Goal: Task Accomplishment & Management: Complete application form

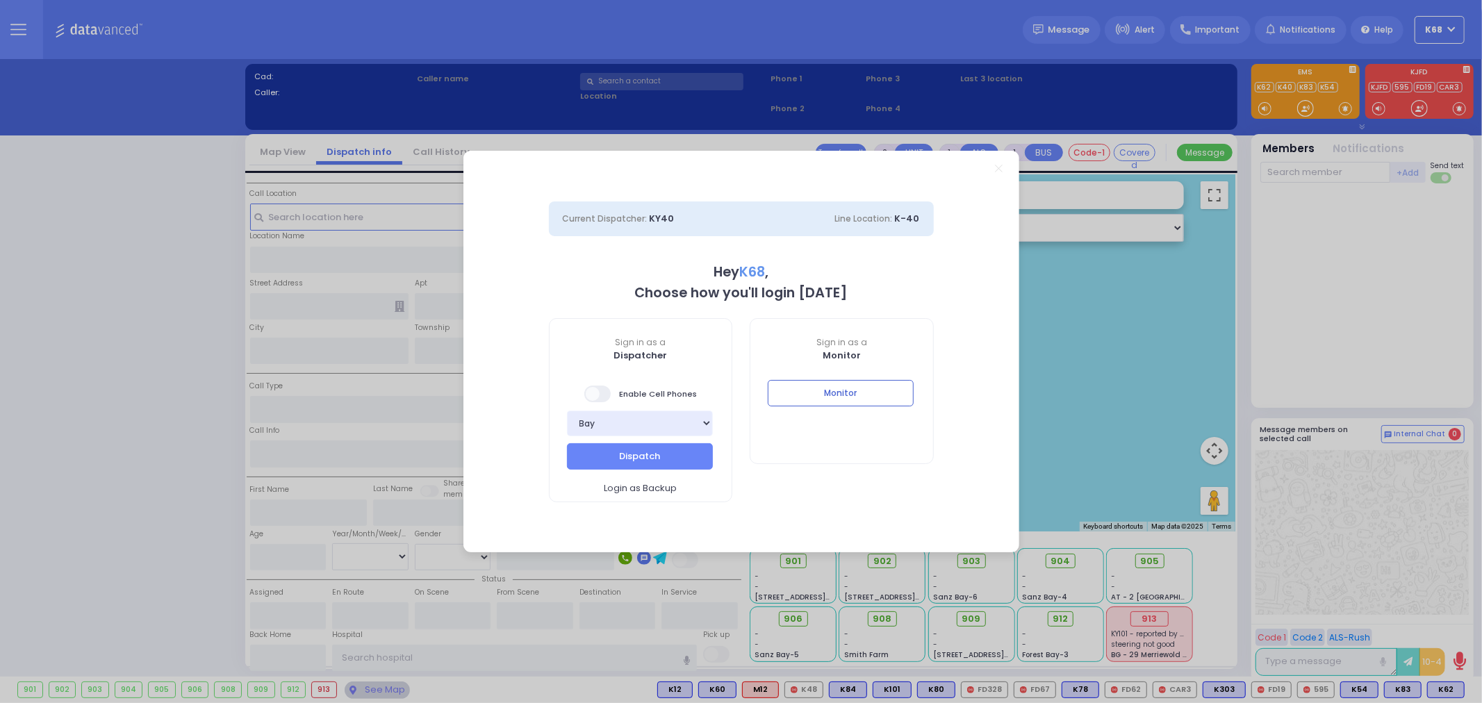
type input "K68"
click at [872, 397] on button "Monitor" at bounding box center [841, 393] width 146 height 26
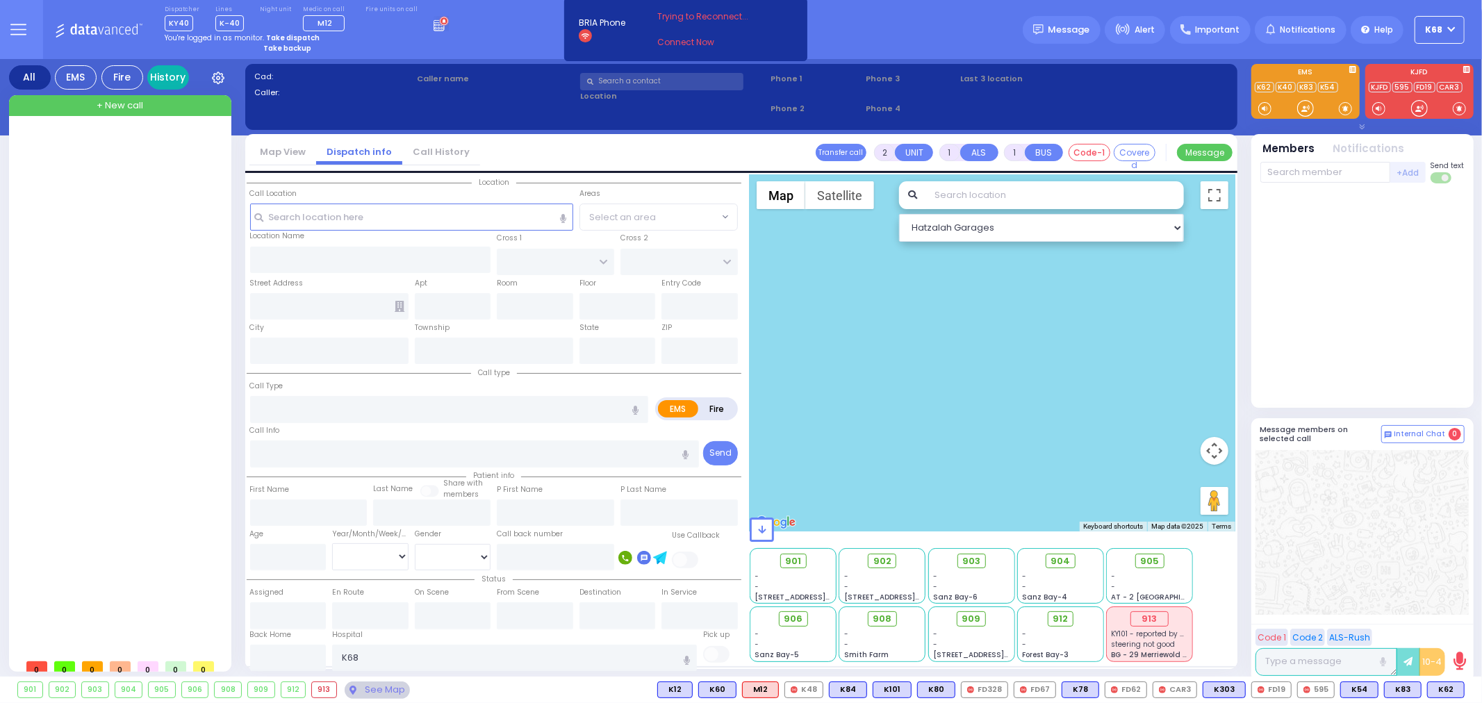
click at [175, 79] on link "History" at bounding box center [168, 77] width 42 height 24
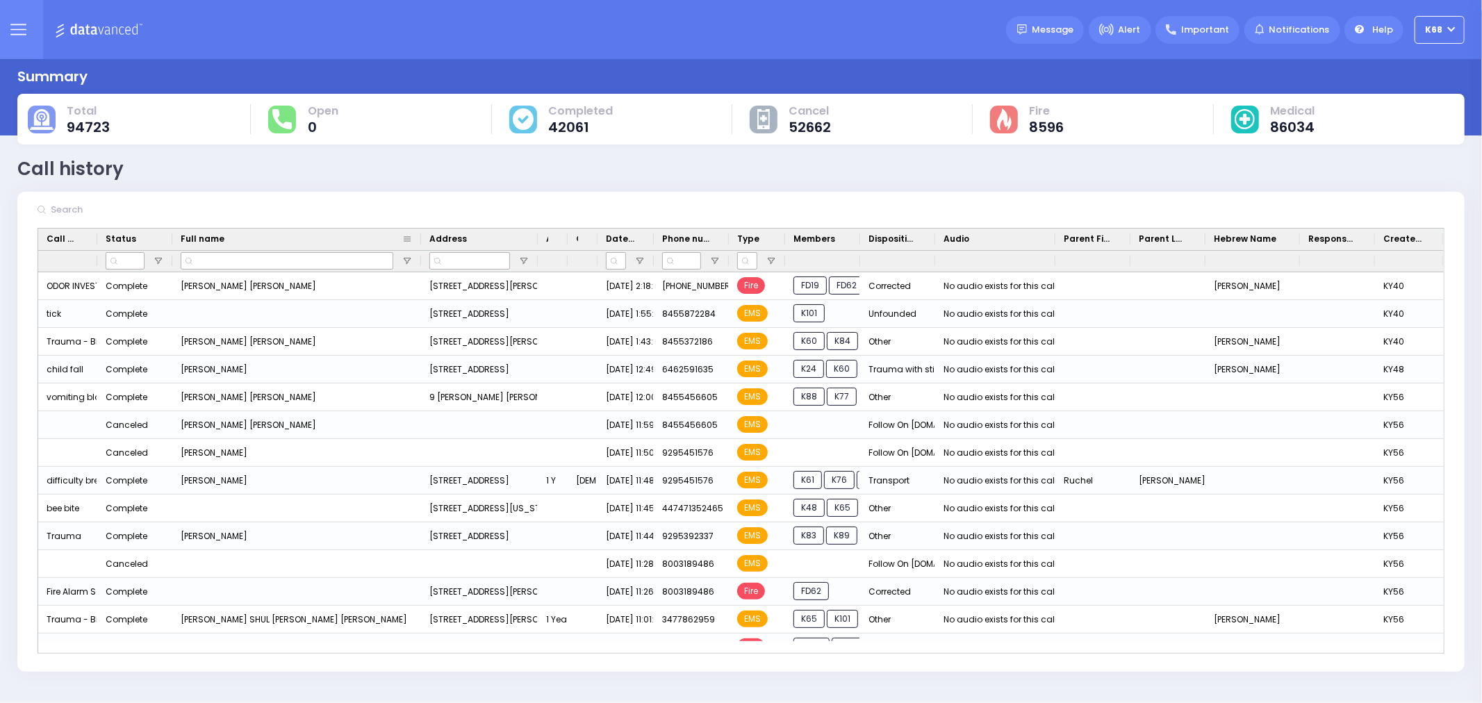
drag, startPoint x: 265, startPoint y: 238, endPoint x: 420, endPoint y: 246, distance: 154.4
click at [420, 246] on div at bounding box center [421, 240] width 6 height 22
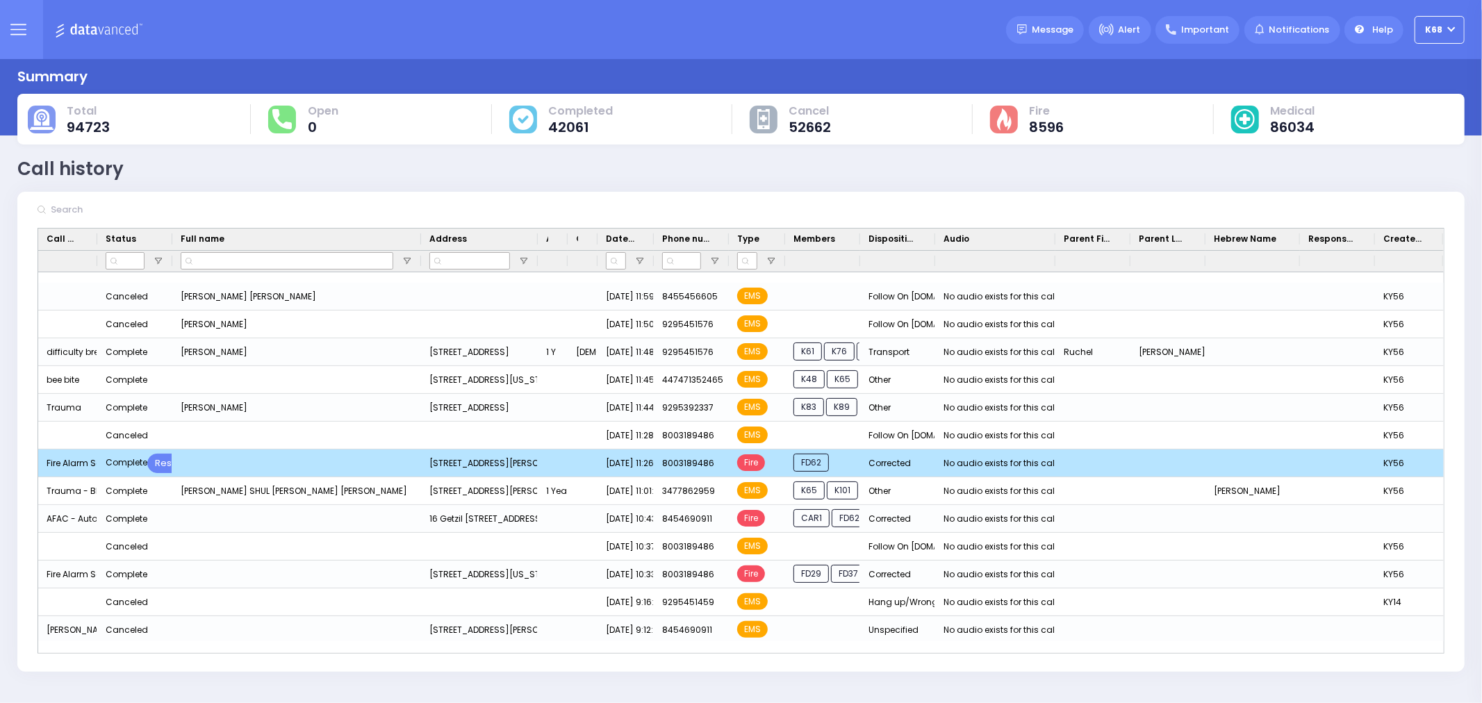
scroll to position [154, 0]
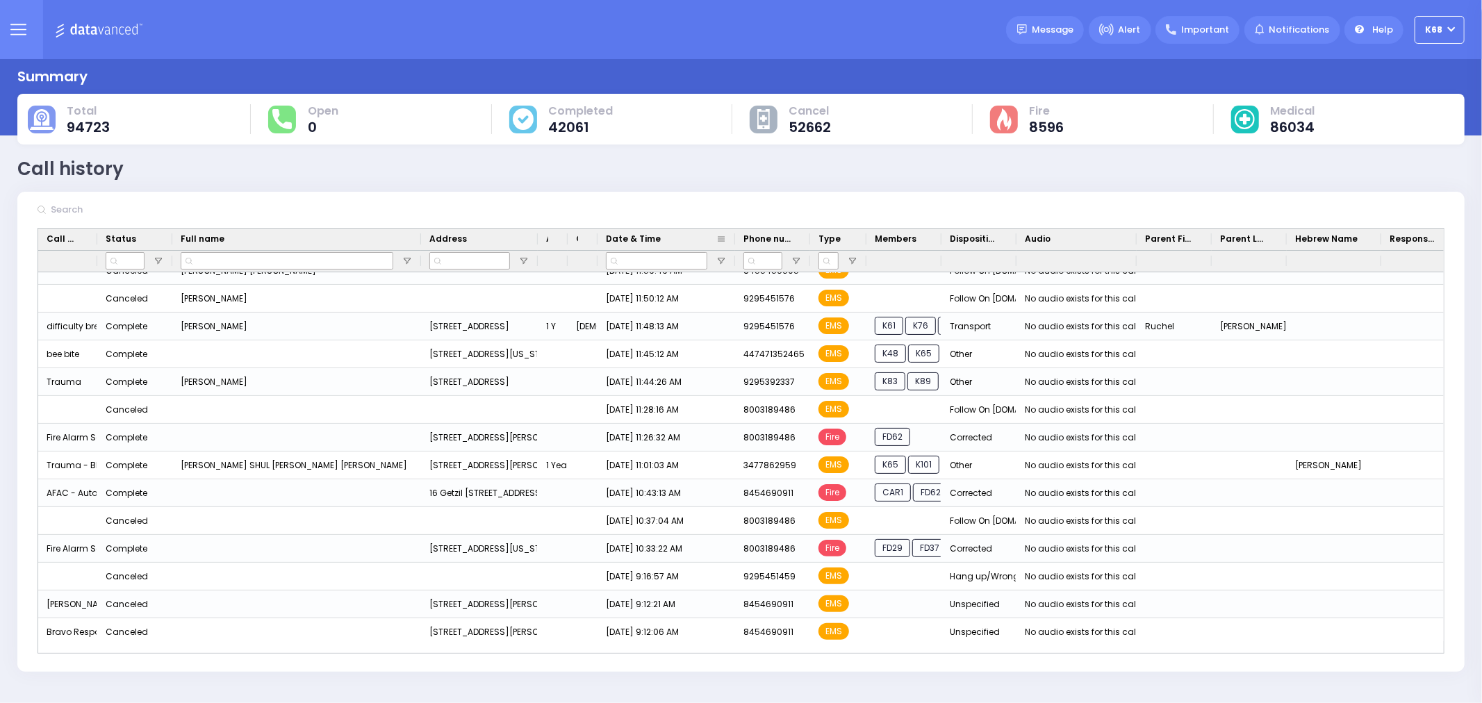
drag, startPoint x: 651, startPoint y: 236, endPoint x: 732, endPoint y: 246, distance: 81.9
click at [732, 246] on div at bounding box center [735, 240] width 6 height 22
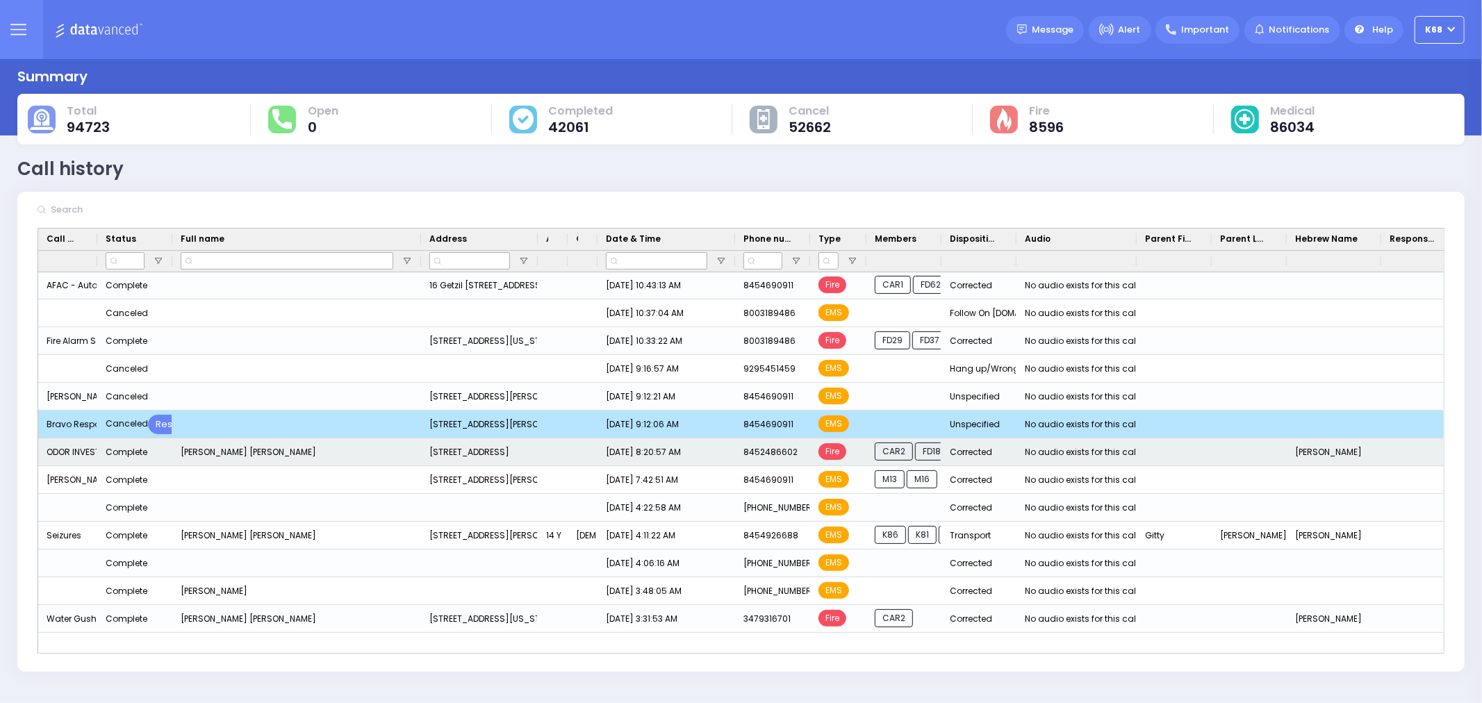
scroll to position [386, 0]
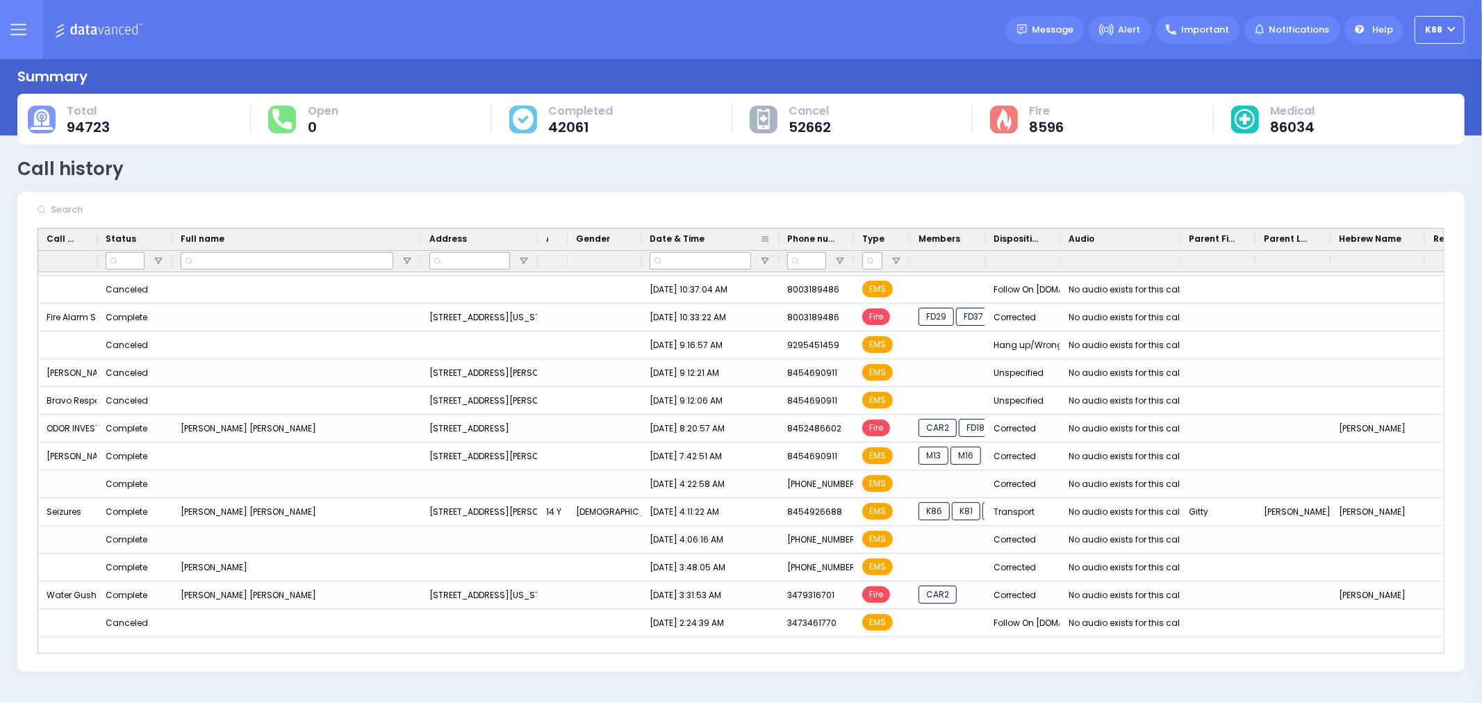
drag, startPoint x: 597, startPoint y: 240, endPoint x: 641, endPoint y: 246, distance: 44.2
click at [641, 246] on div "Call Type Status Full name Age" at bounding box center [874, 240] width 1673 height 22
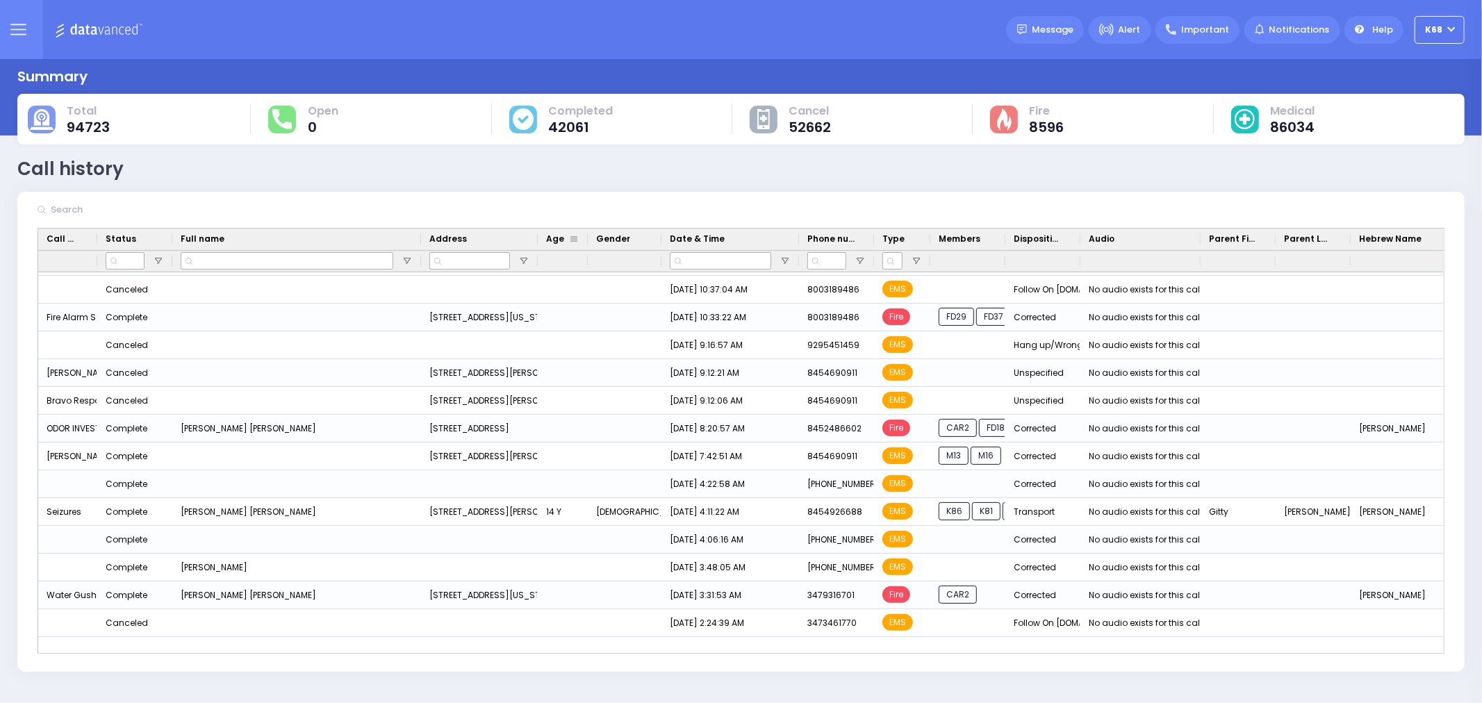
drag, startPoint x: 566, startPoint y: 238, endPoint x: 586, endPoint y: 243, distance: 20.9
click at [586, 243] on div at bounding box center [588, 240] width 6 height 22
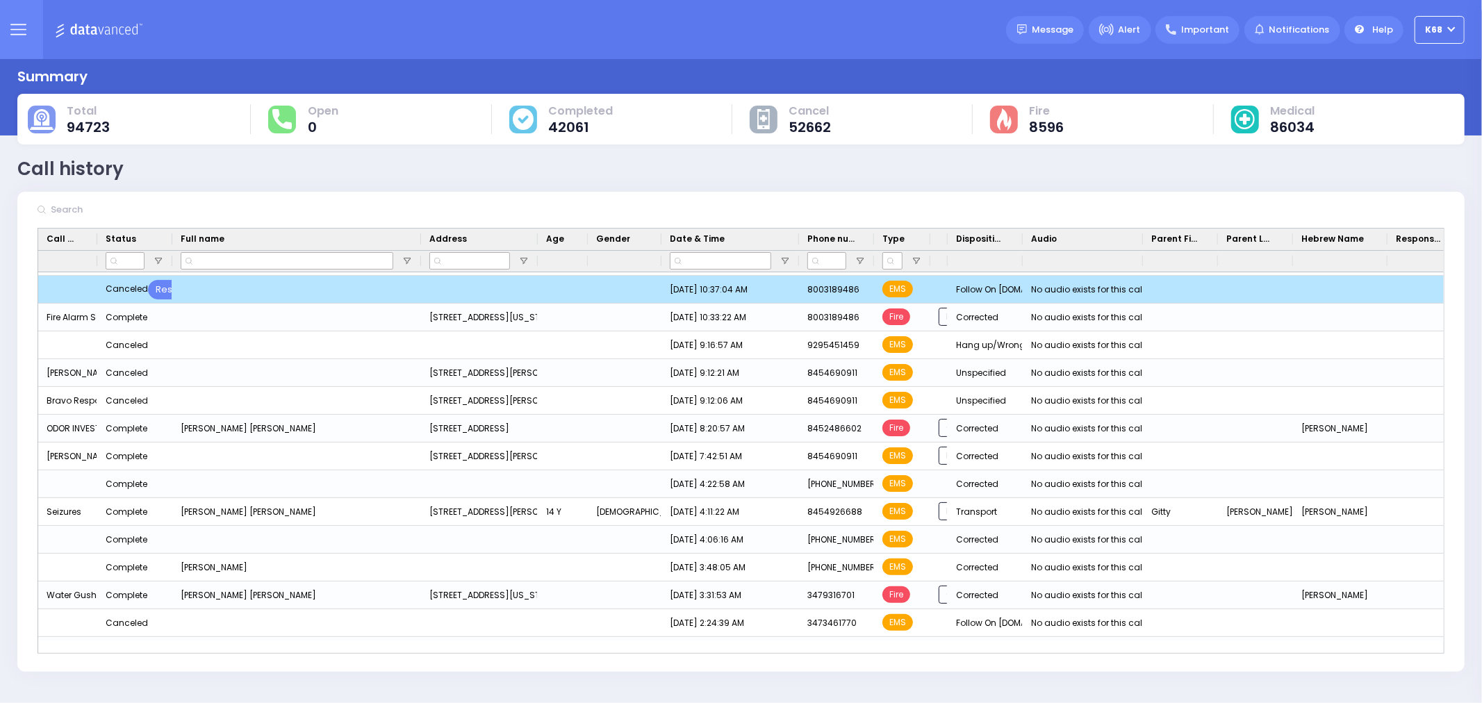
drag, startPoint x: 1005, startPoint y: 241, endPoint x: 927, endPoint y: 286, distance: 89.4
click at [927, 286] on div "Call Type Status Full name" at bounding box center [740, 441] width 1405 height 424
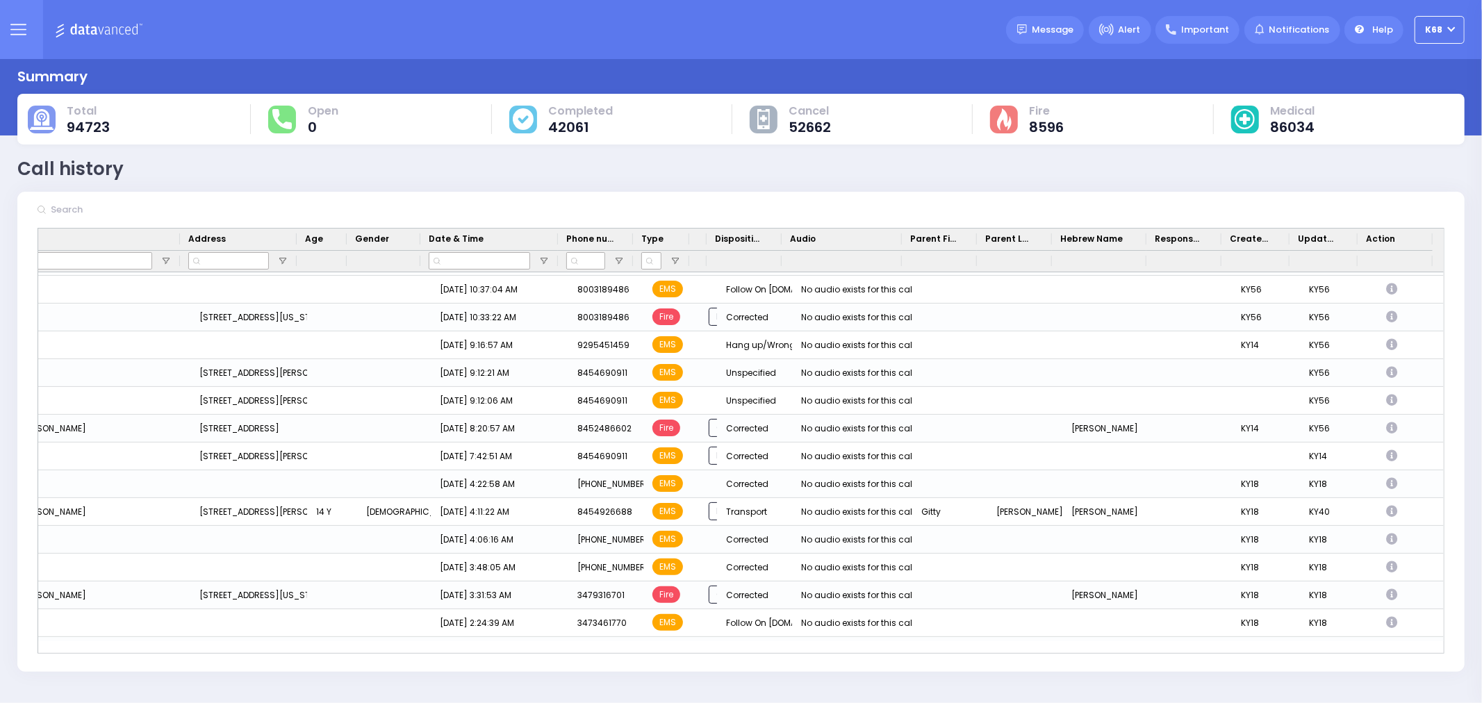
scroll to position [0, 0]
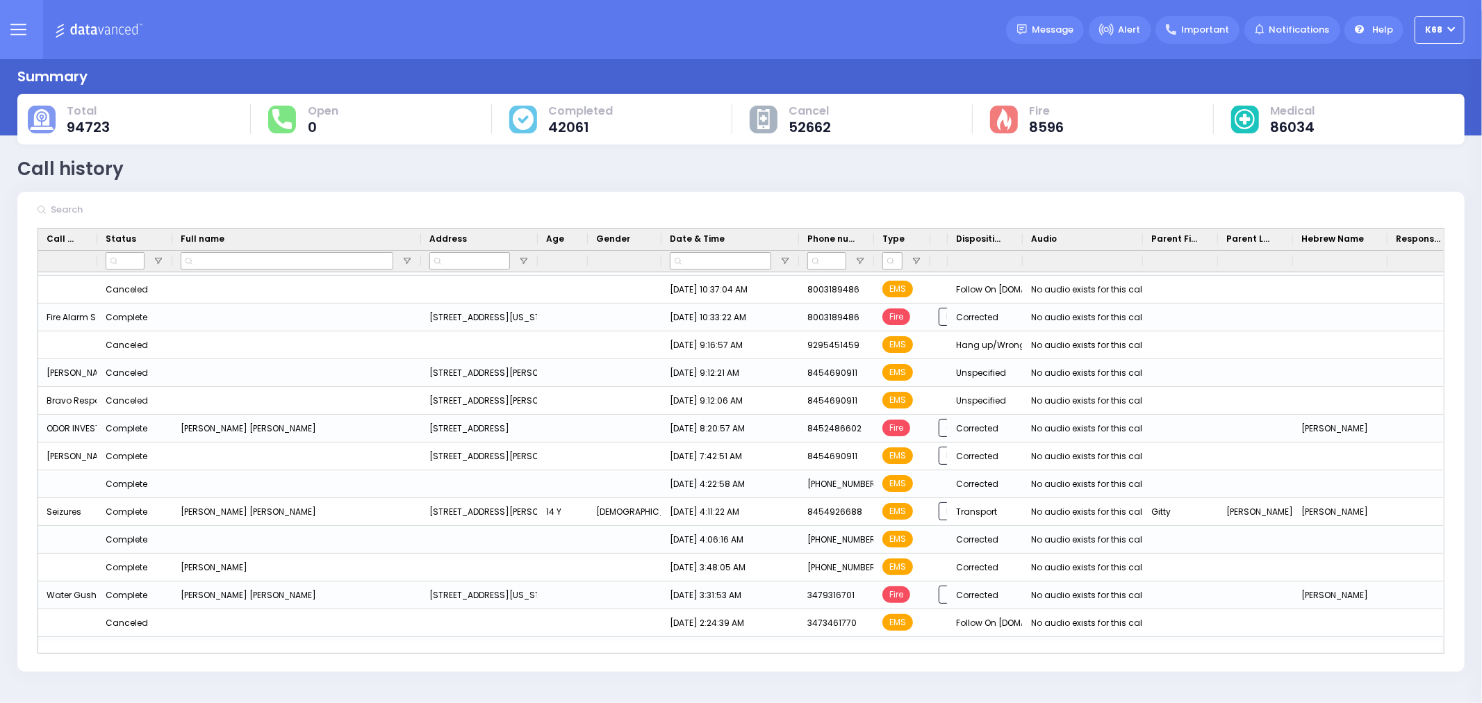
click at [15, 24] on icon at bounding box center [18, 24] width 15 height 0
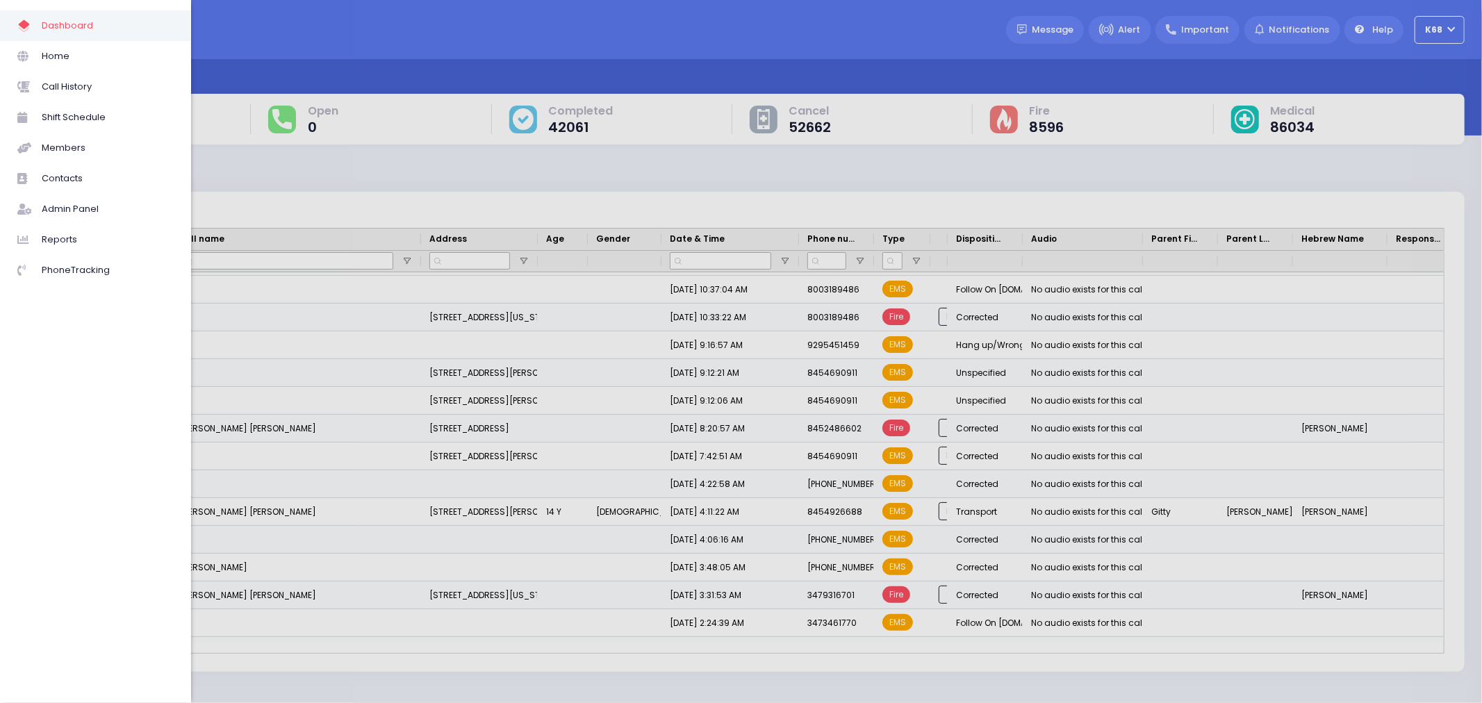
click at [75, 26] on span "Dashboard" at bounding box center [108, 26] width 132 height 18
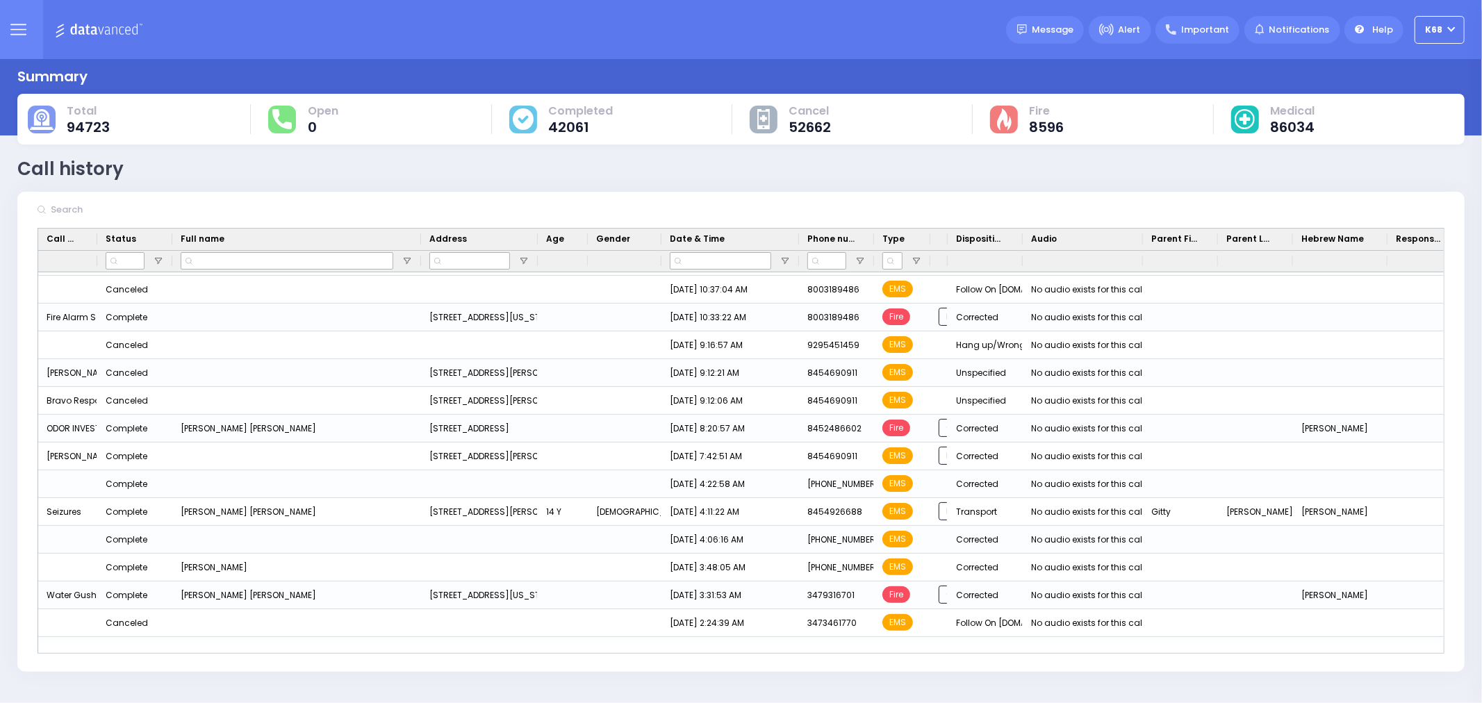
click at [18, 23] on icon at bounding box center [18, 30] width 16 height 16
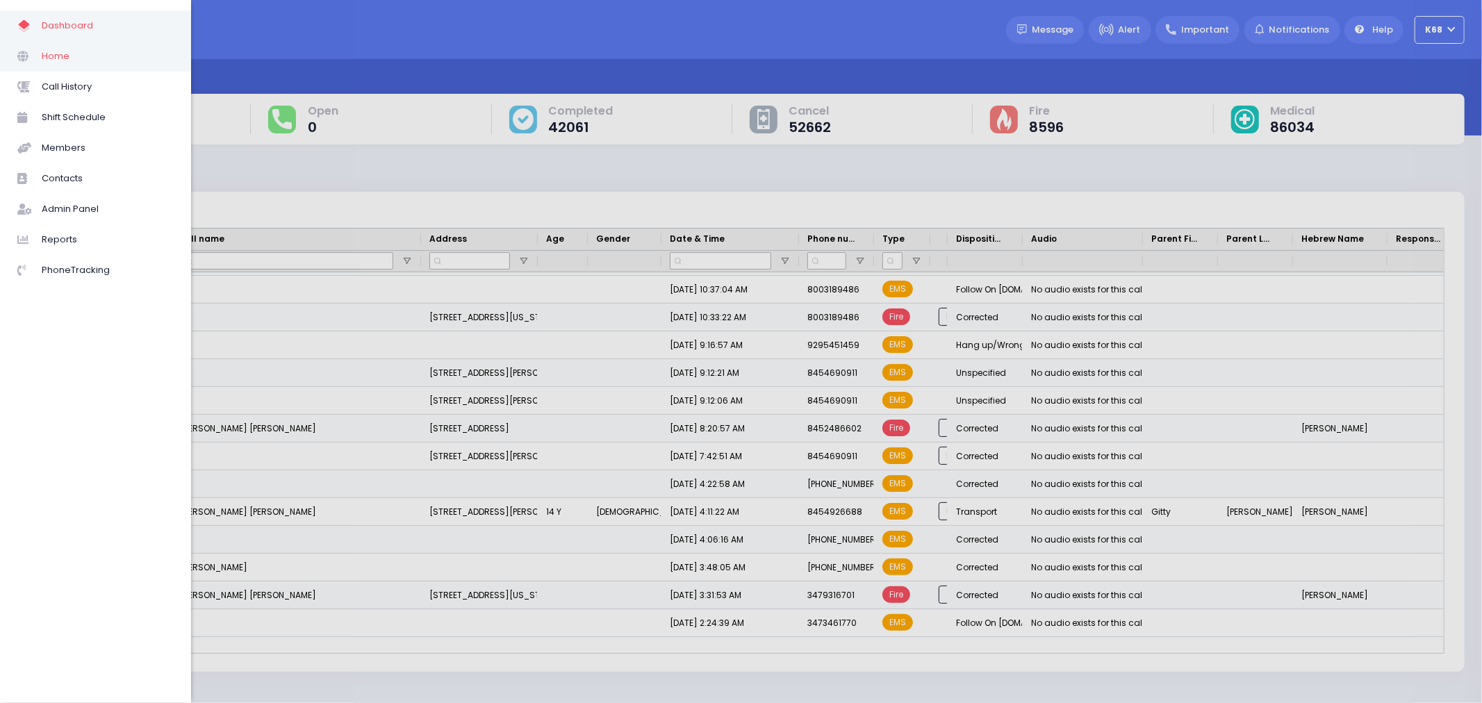
click at [58, 56] on span "Home" at bounding box center [108, 56] width 132 height 18
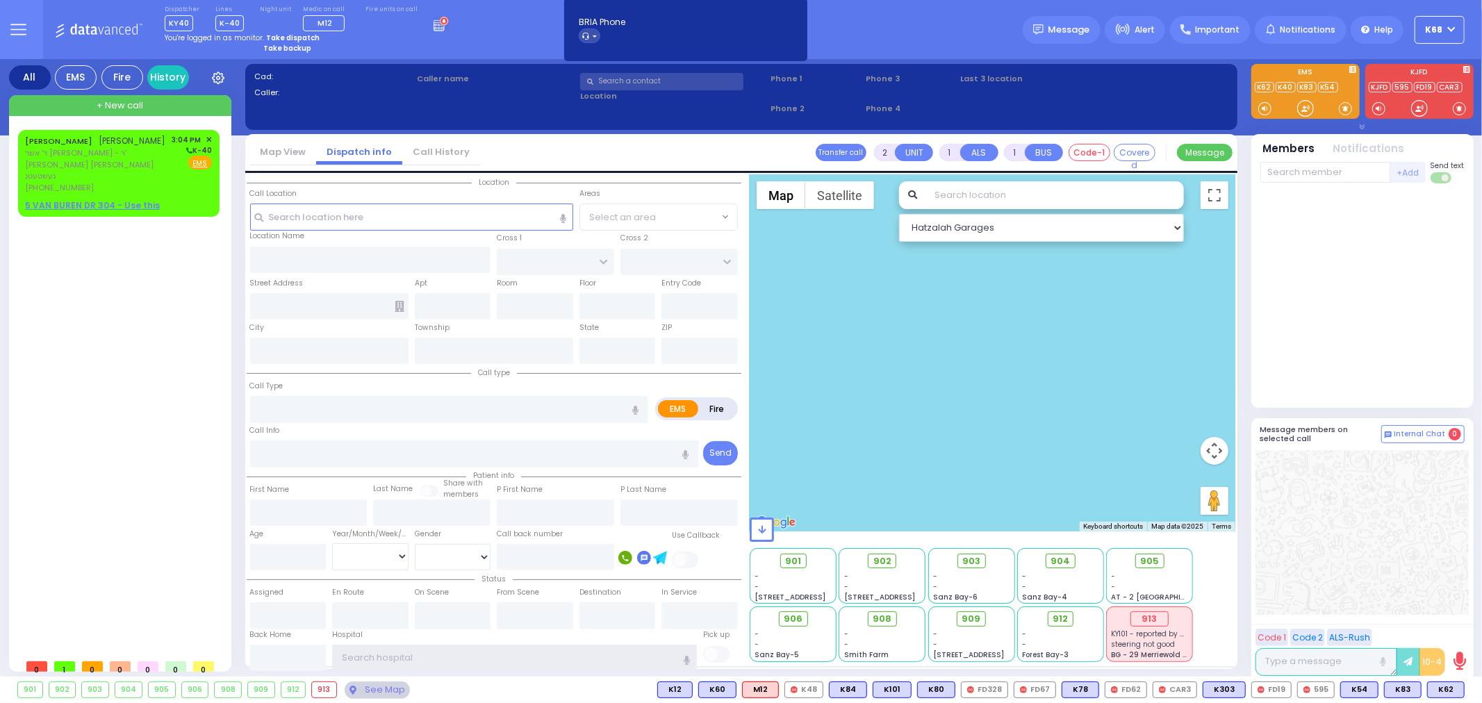
type input "K68"
click at [663, 81] on input "text" at bounding box center [661, 81] width 163 height 17
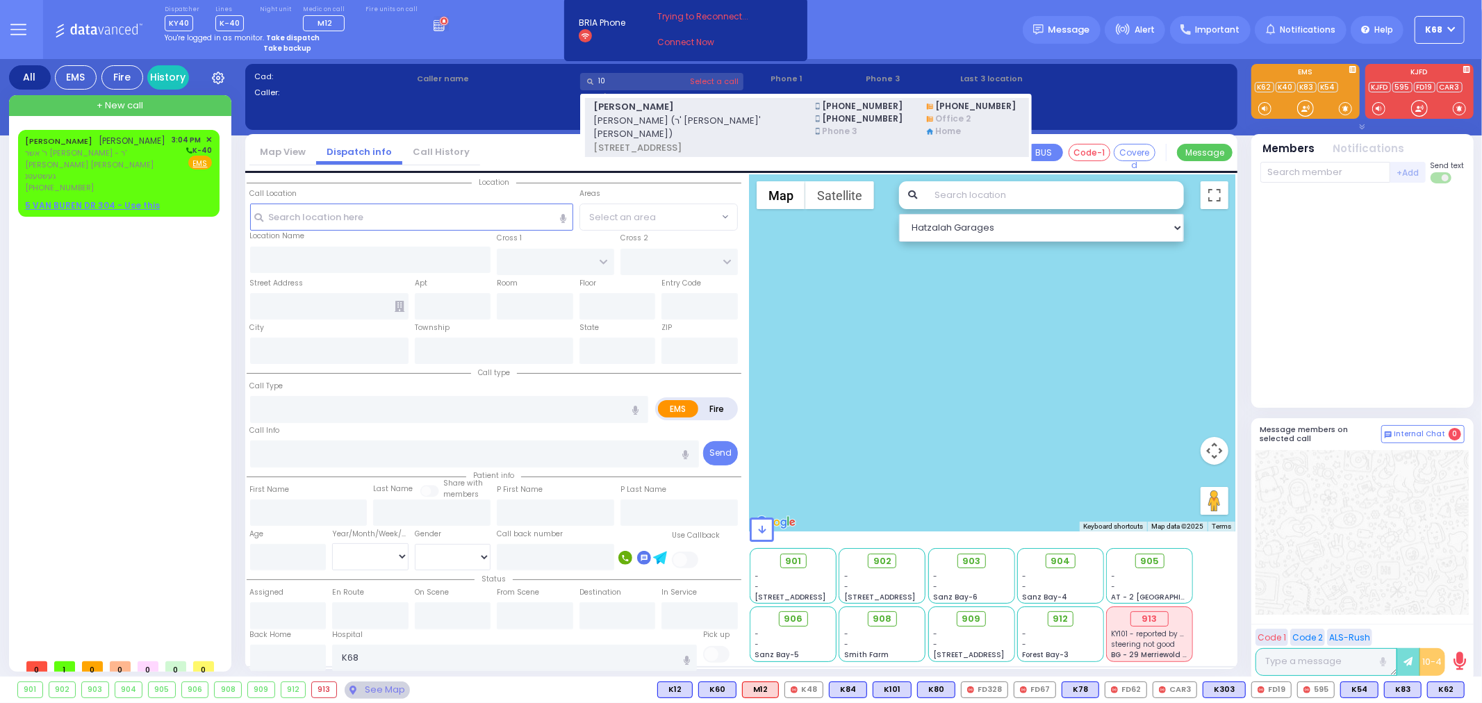
type input "1"
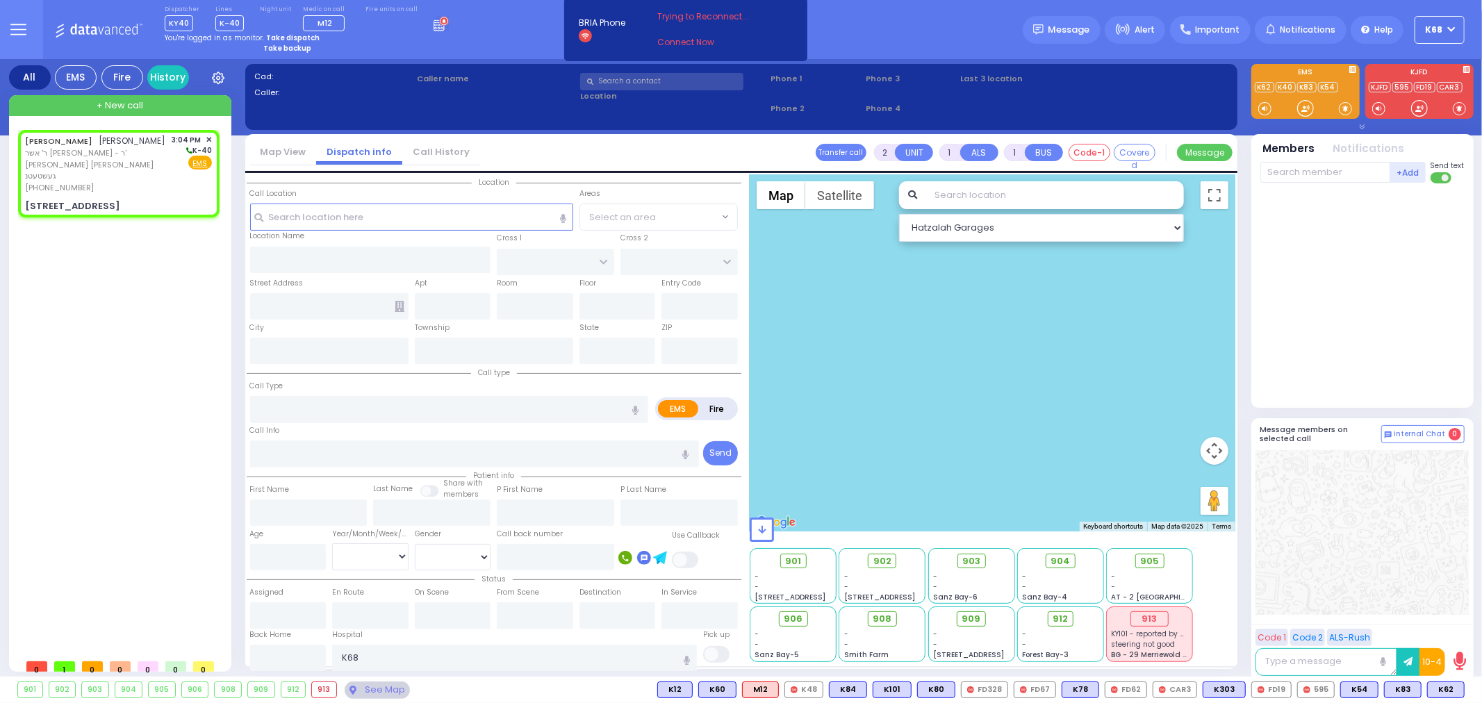
select select
radio input "true"
type input "ELIEZER"
type input "WEISER"
select select
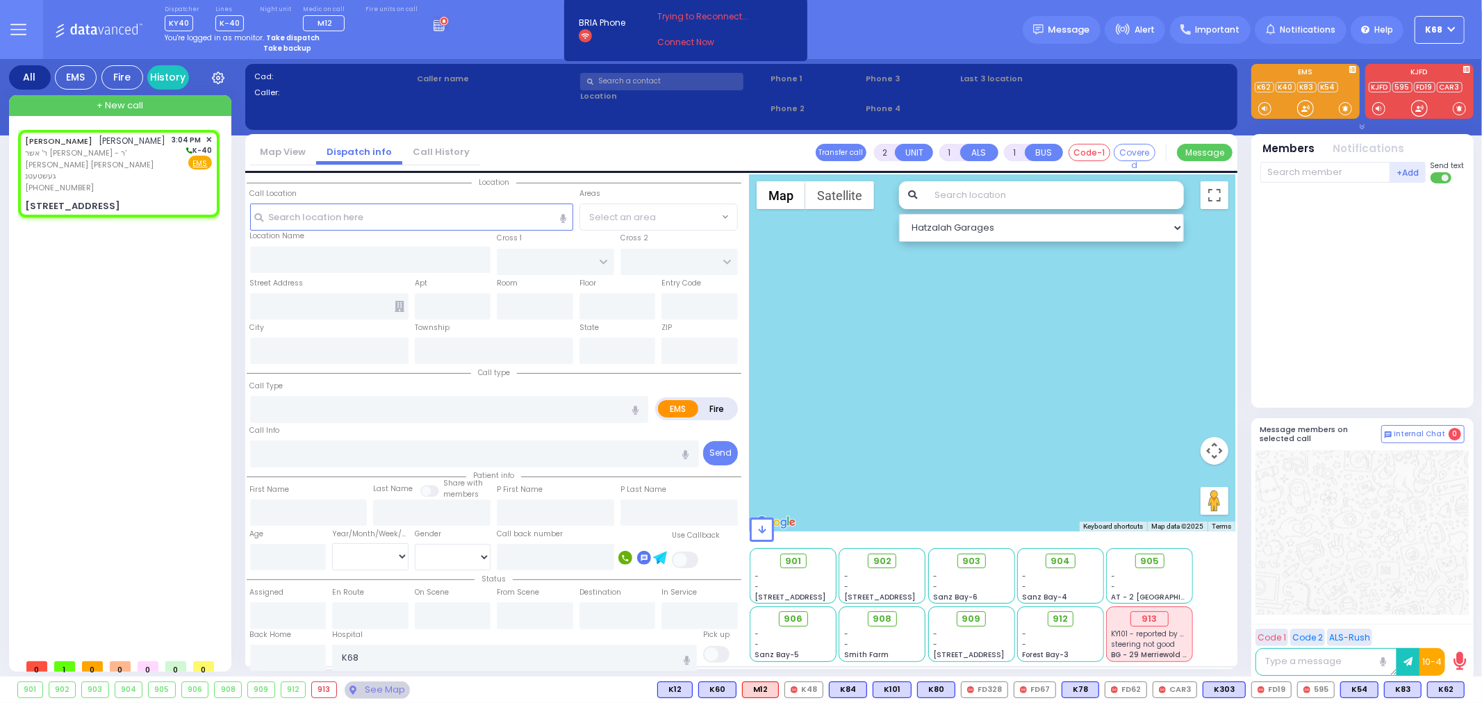
type input "15:04"
select select "Hatzalah Garages"
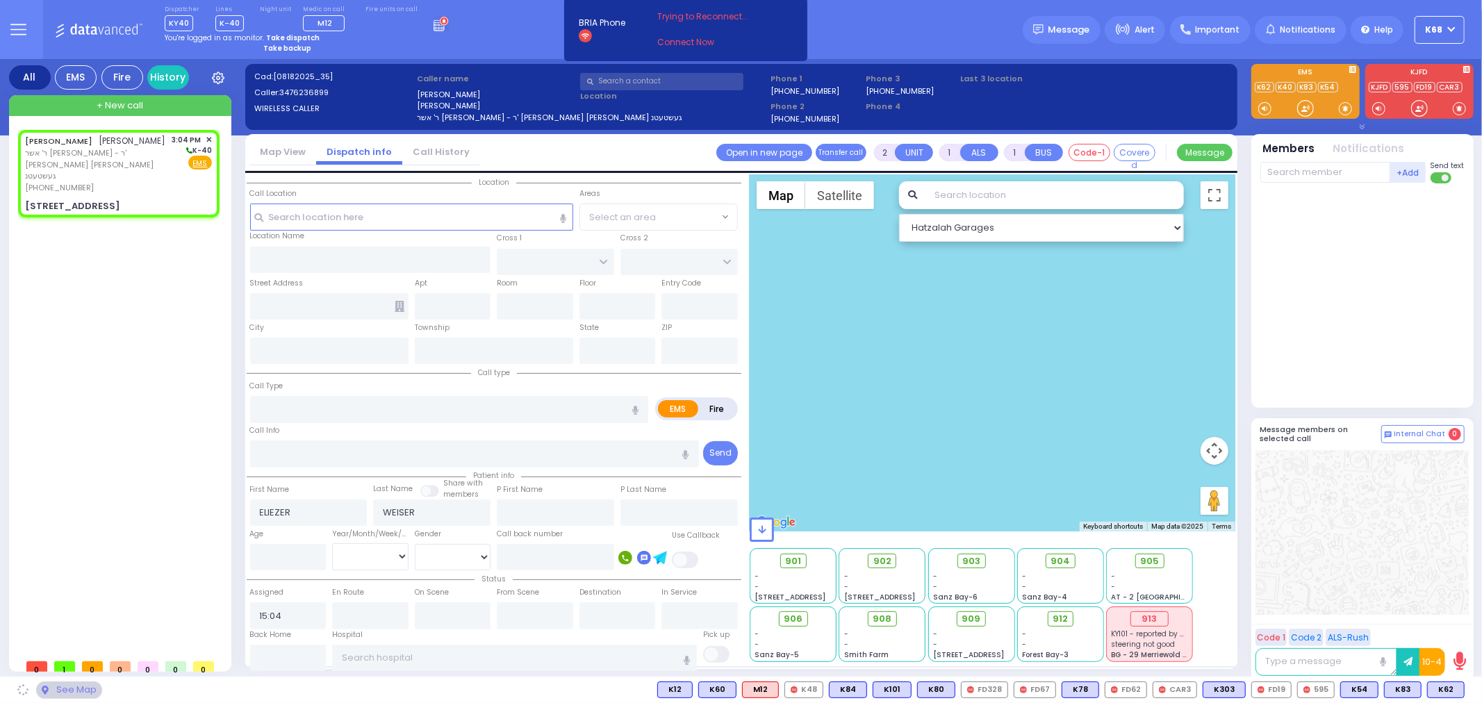
type input "GARFIELD RD"
type input "FOREST RD"
type input "[STREET_ADDRESS][PERSON_NAME]"
type input "304"
type input "Monroe"
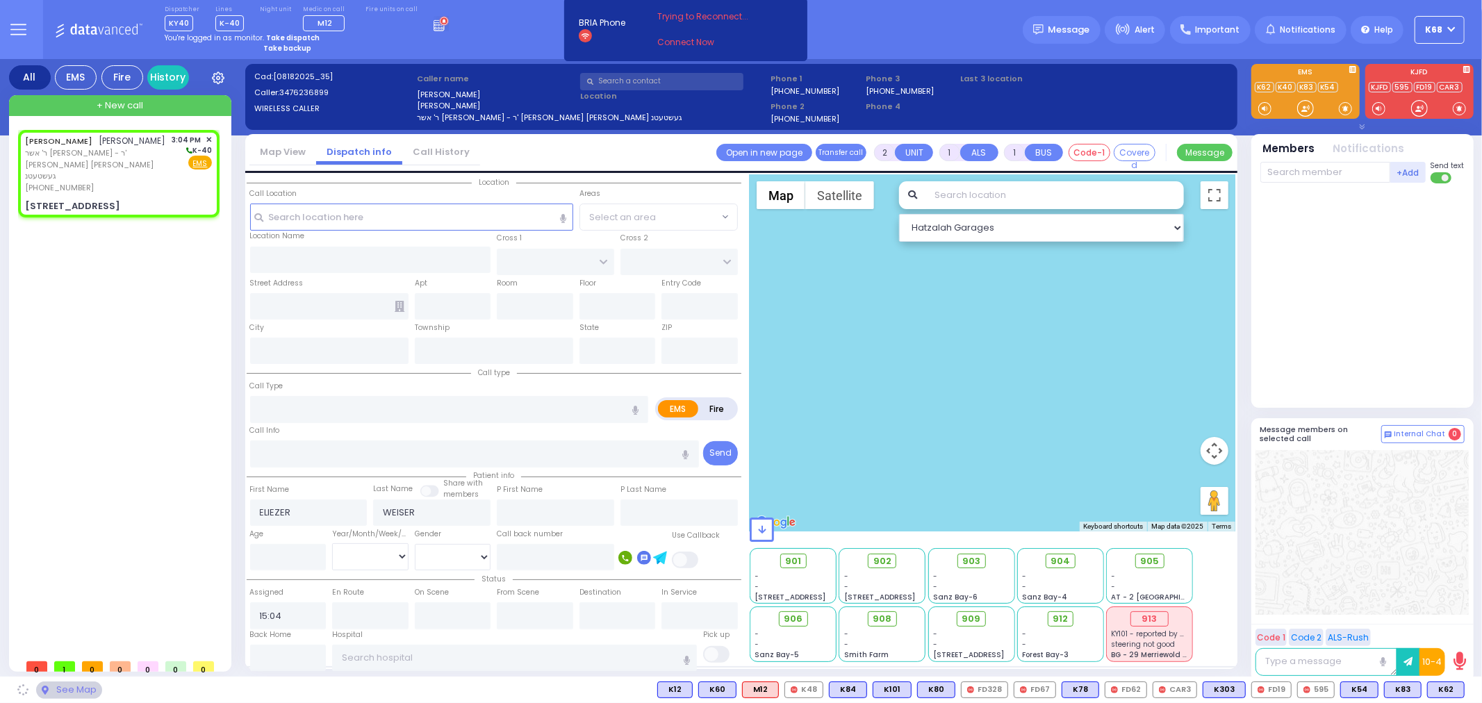
type input "[US_STATE]"
type input "10950"
select select "SECTION 2"
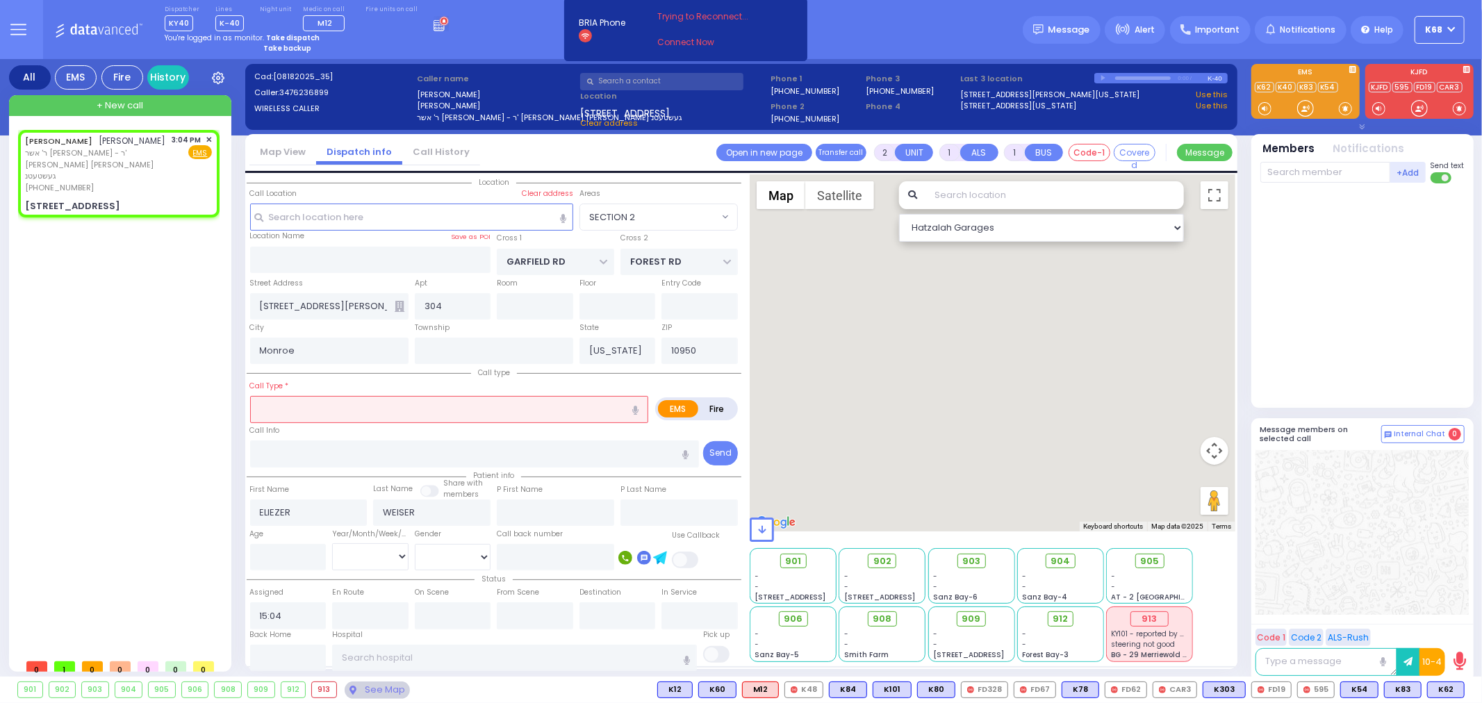
select select
radio input "true"
select select
